Goal: Find specific page/section: Find specific page/section

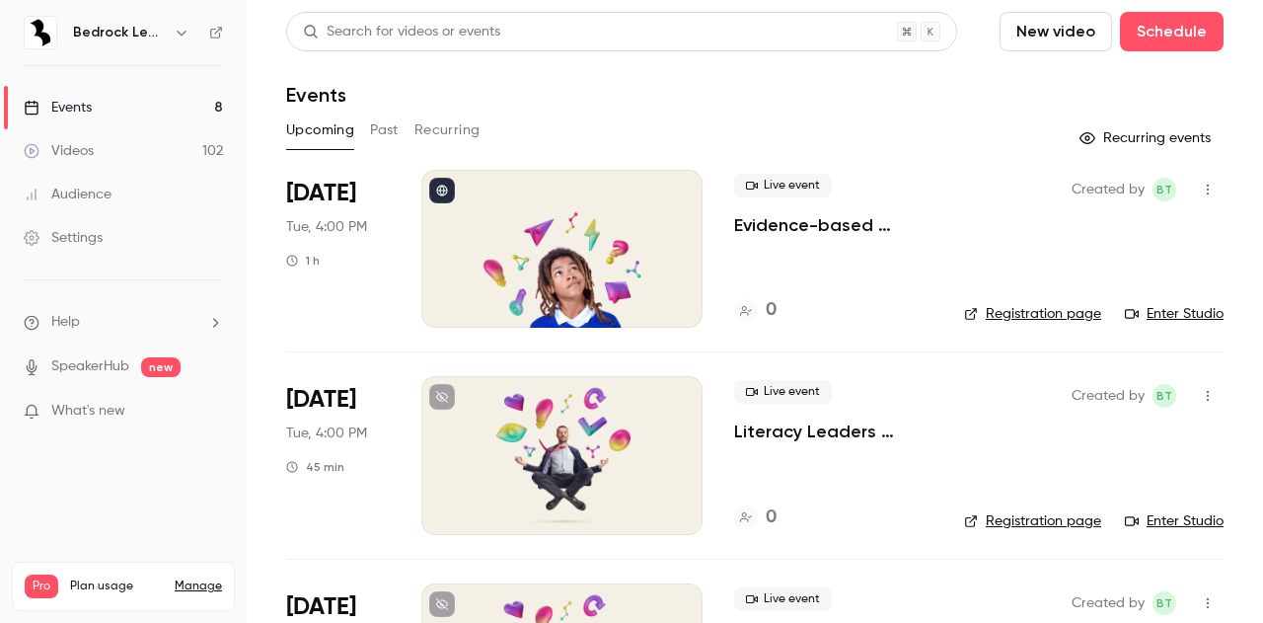
scroll to position [76, 0]
click at [794, 228] on p "Evidence-based approaches to reading, writing and language in 2025/26" at bounding box center [833, 225] width 198 height 24
